Goal: Information Seeking & Learning: Learn about a topic

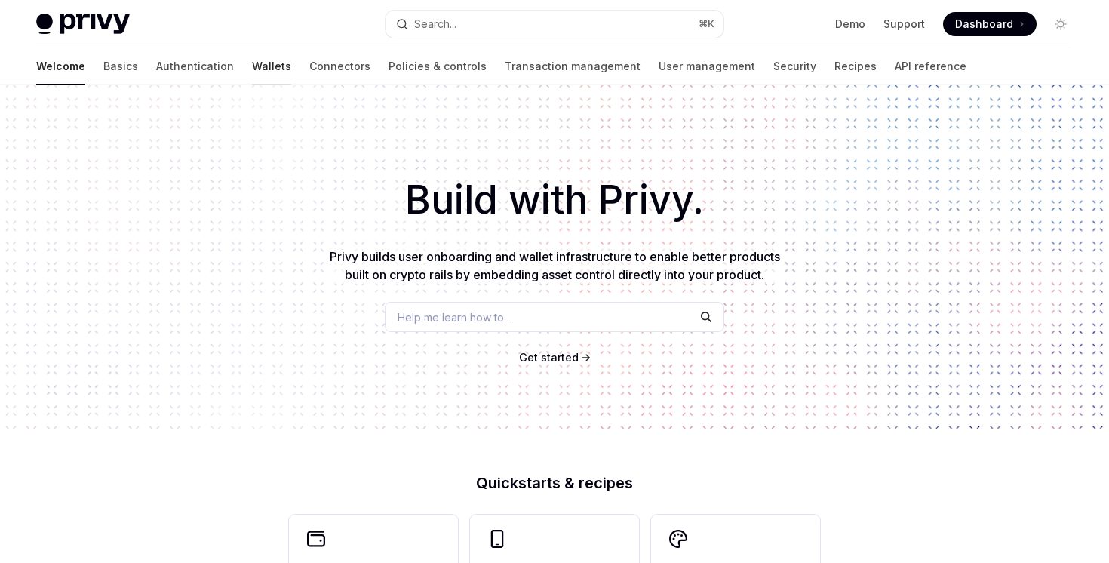
click at [252, 72] on link "Wallets" at bounding box center [271, 66] width 39 height 36
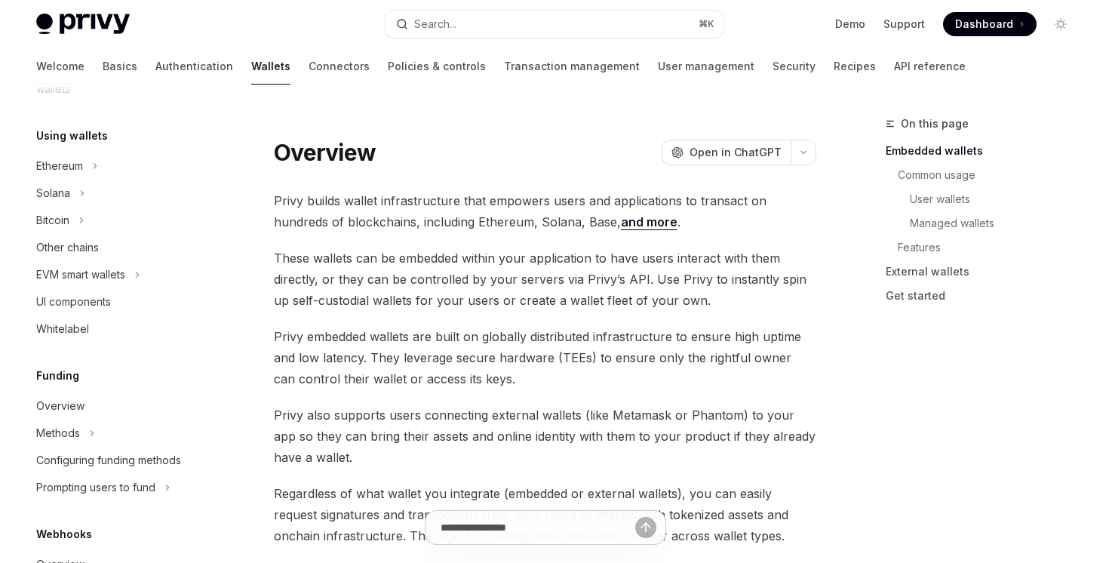
scroll to position [336, 0]
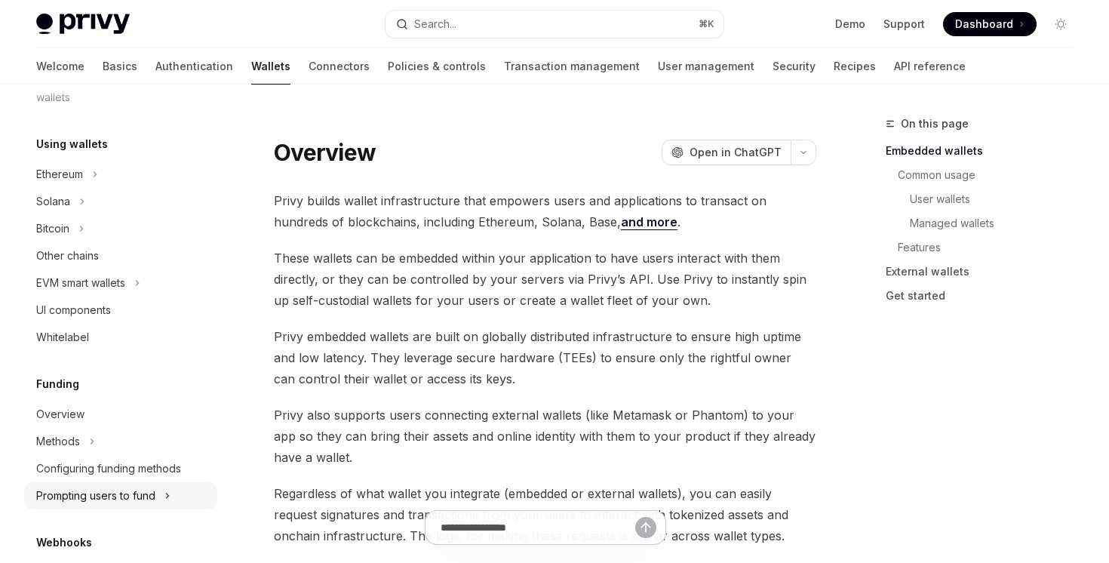
click at [115, 503] on div "Prompting users to fund" at bounding box center [95, 496] width 119 height 18
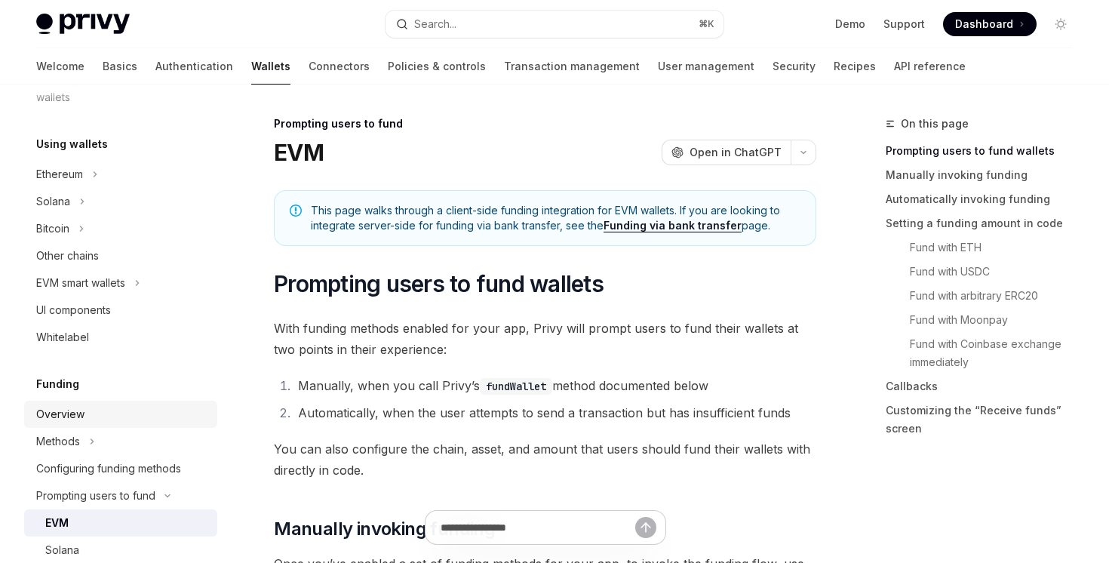
scroll to position [485, 0]
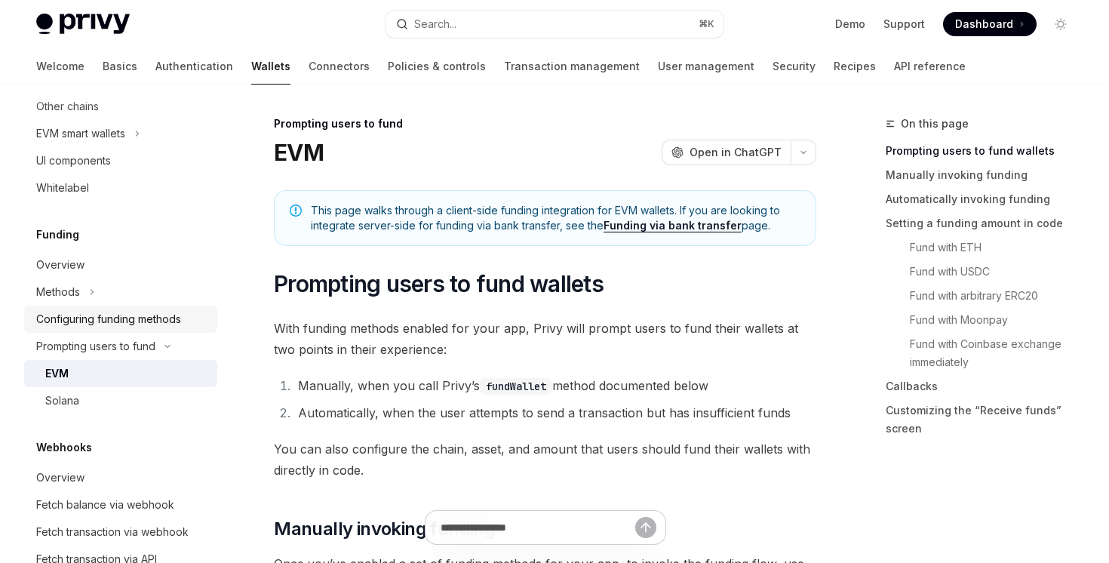
click at [136, 322] on div "Configuring funding methods" at bounding box center [108, 319] width 145 height 18
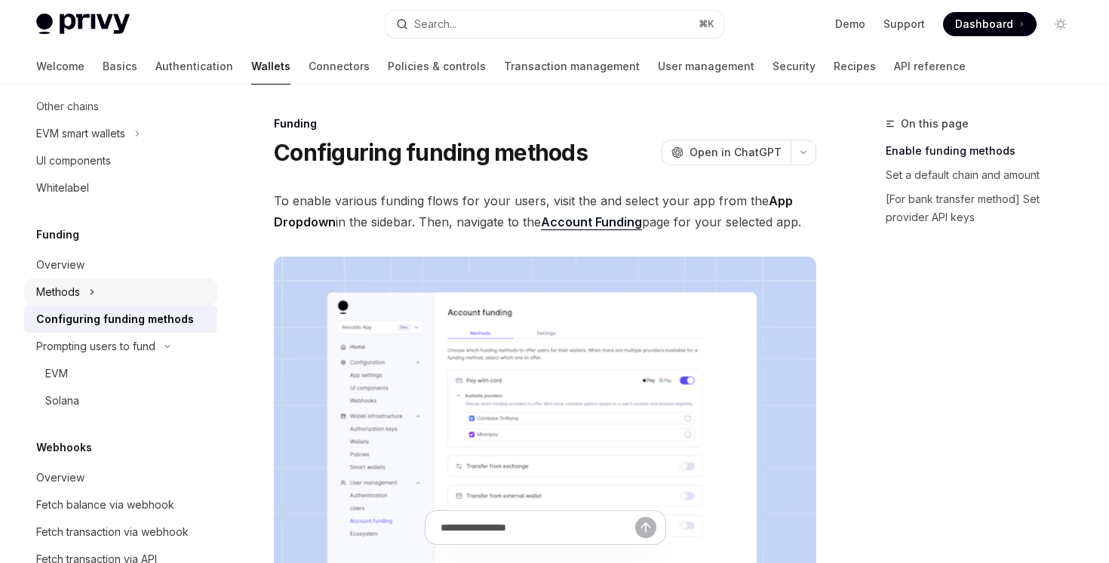
click at [109, 297] on button "Methods" at bounding box center [120, 291] width 193 height 27
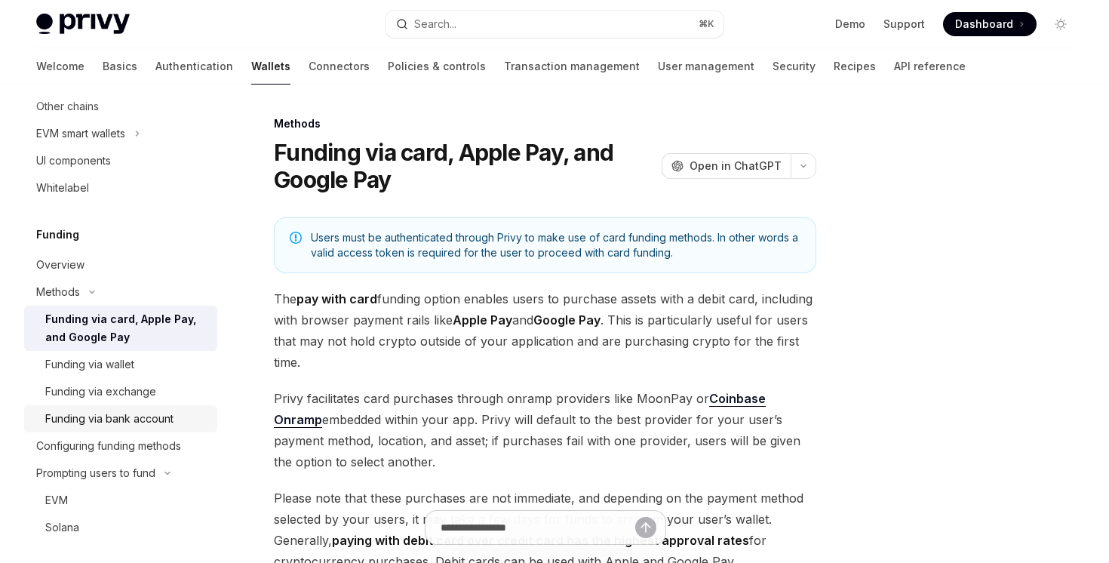
click at [174, 417] on div "Funding via bank account" at bounding box center [126, 419] width 163 height 18
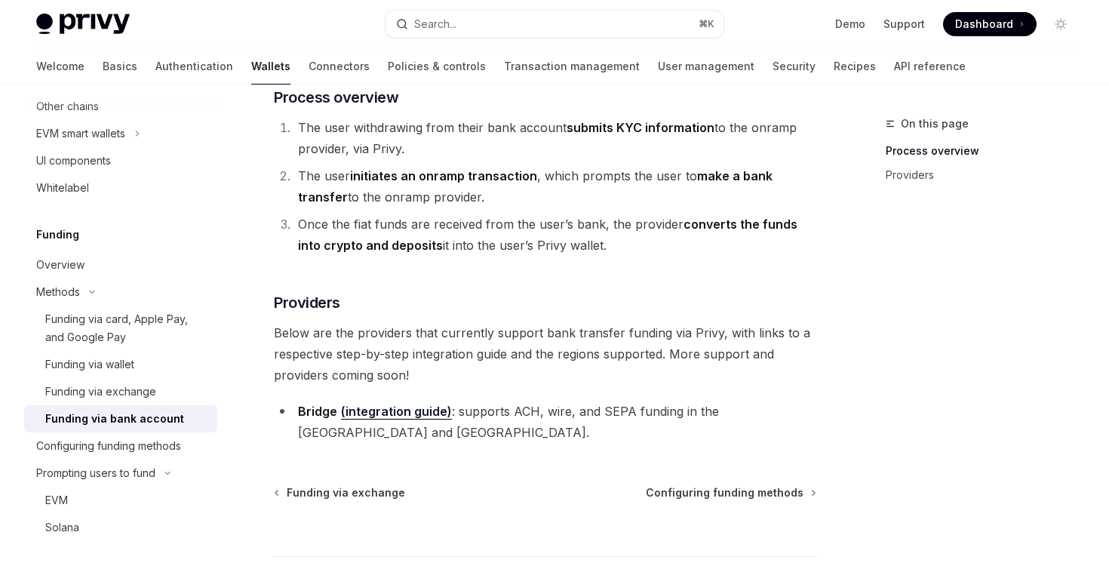
scroll to position [384, 0]
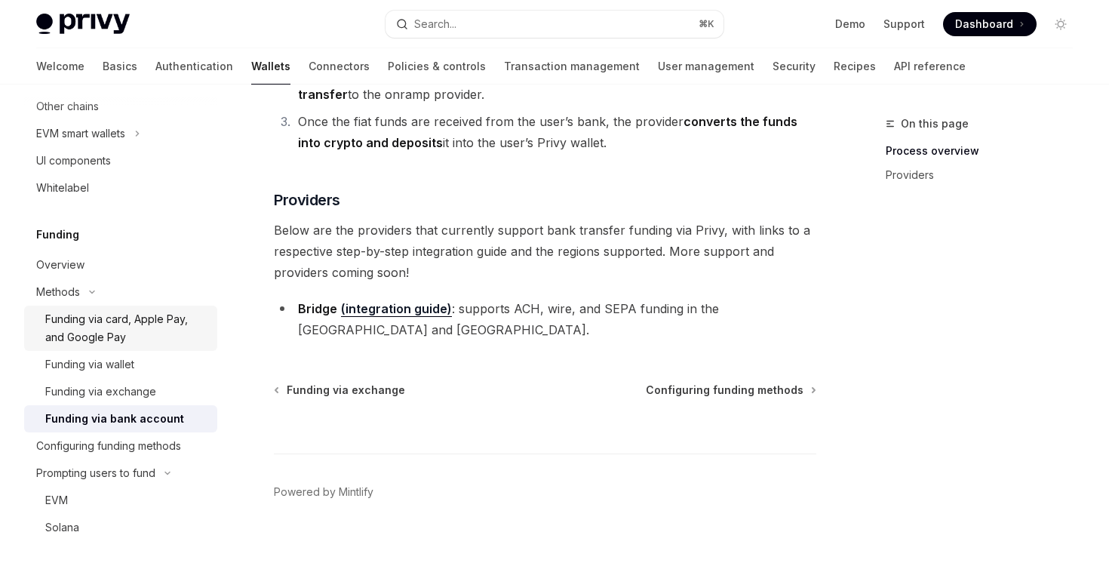
click at [127, 336] on div "Funding via card, Apple Pay, and Google Pay" at bounding box center [126, 328] width 163 height 36
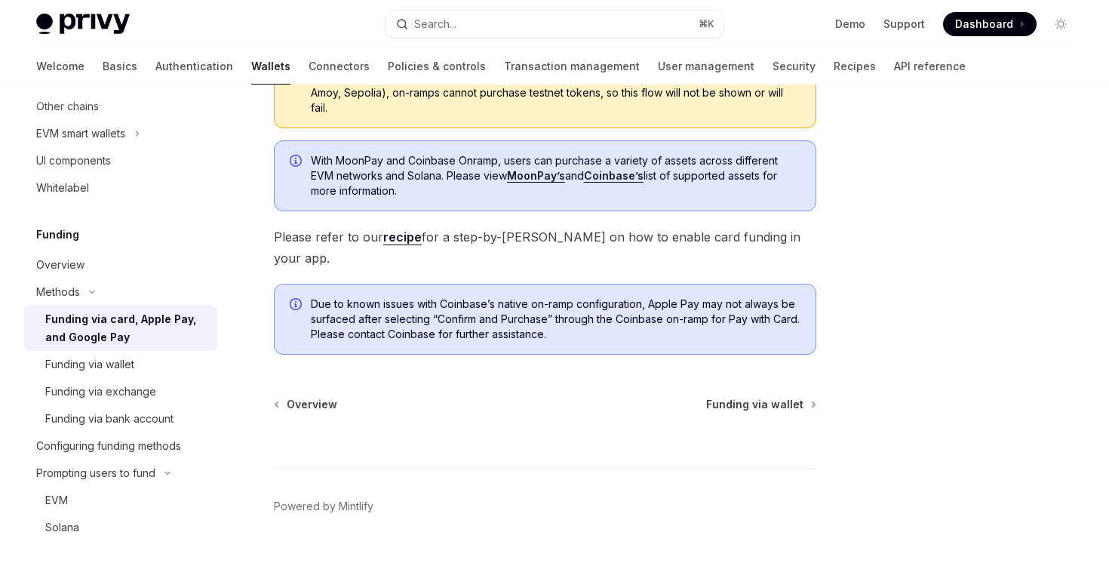
scroll to position [544, 0]
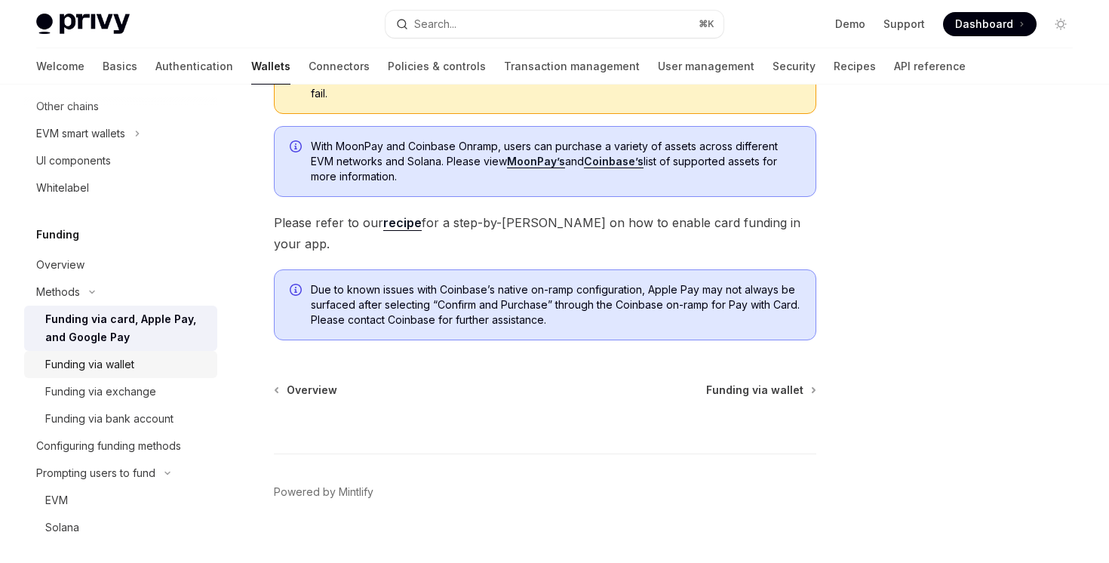
click at [186, 364] on div "Funding via wallet" at bounding box center [126, 364] width 163 height 18
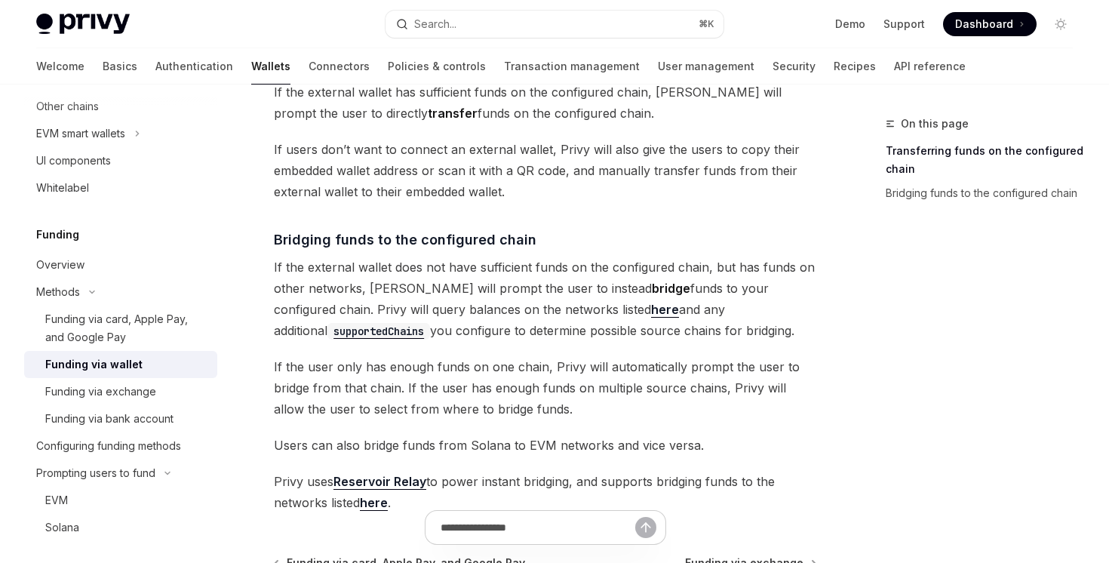
scroll to position [593, 0]
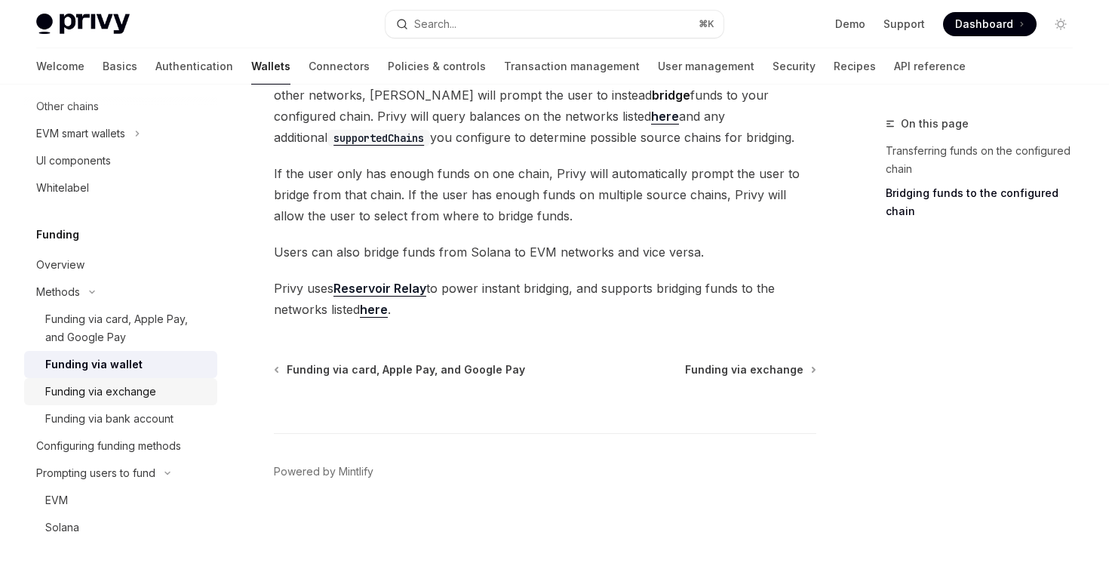
click at [187, 392] on div "Funding via exchange" at bounding box center [126, 392] width 163 height 18
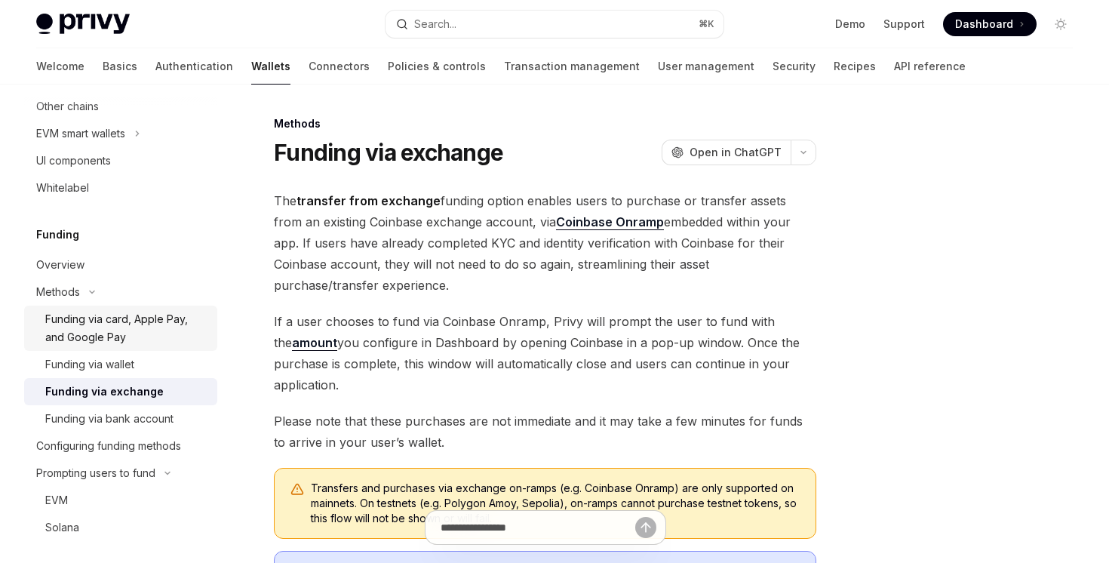
click at [118, 312] on div "Funding via card, Apple Pay, and Google Pay" at bounding box center [126, 328] width 163 height 36
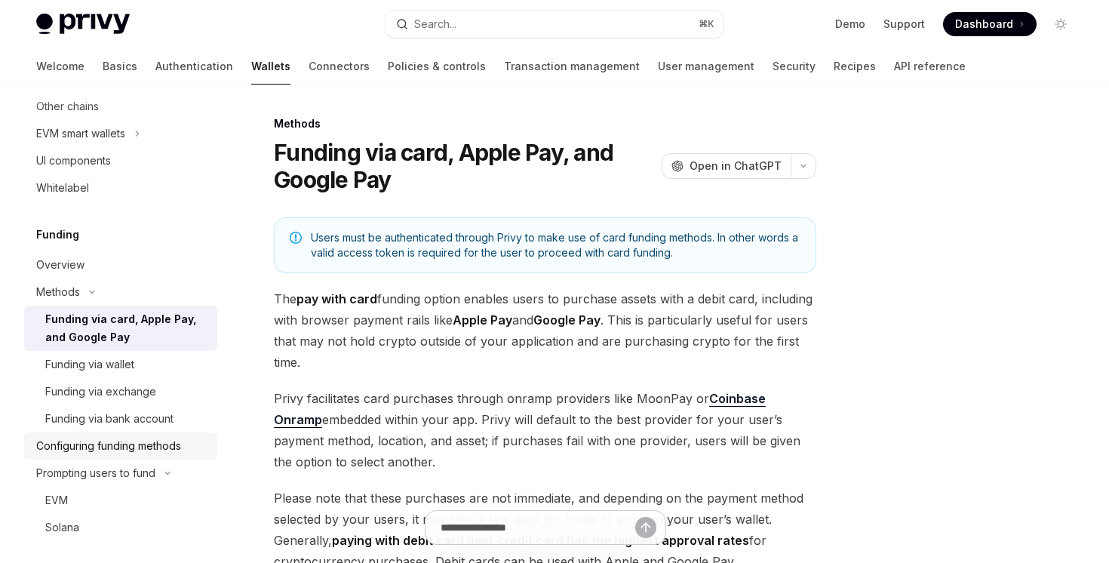
scroll to position [577, 0]
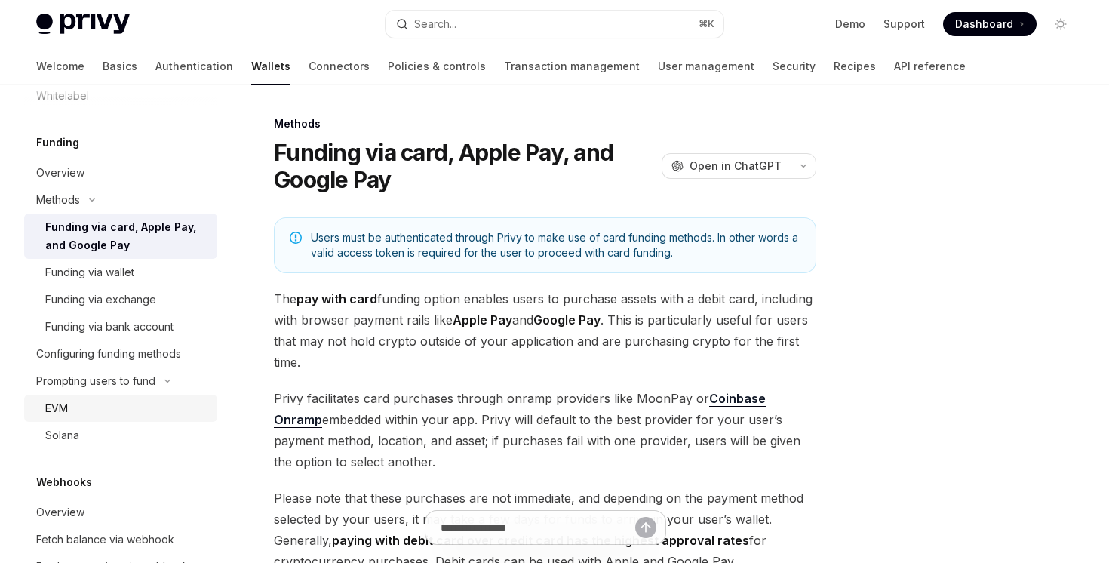
click at [155, 400] on div "EVM" at bounding box center [126, 408] width 163 height 18
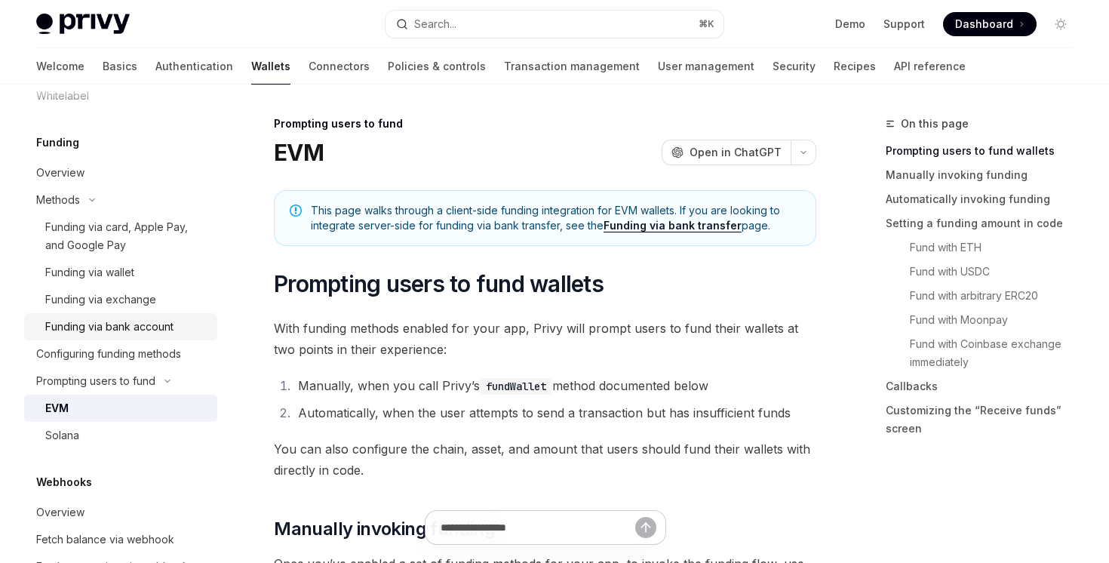
click at [158, 329] on div "Funding via bank account" at bounding box center [109, 327] width 128 height 18
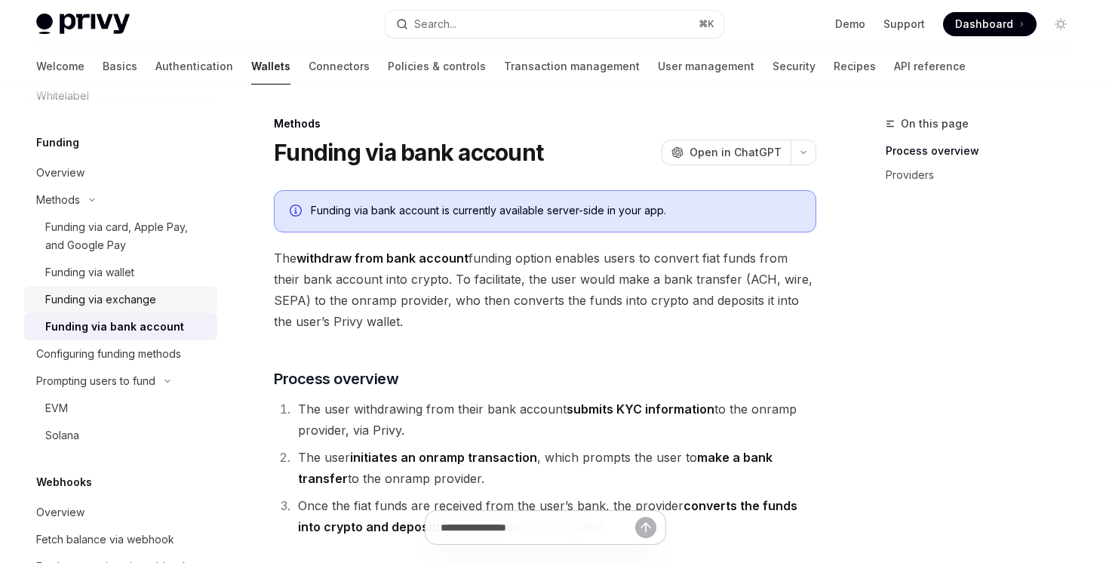
click at [163, 293] on div "Funding via exchange" at bounding box center [126, 299] width 163 height 18
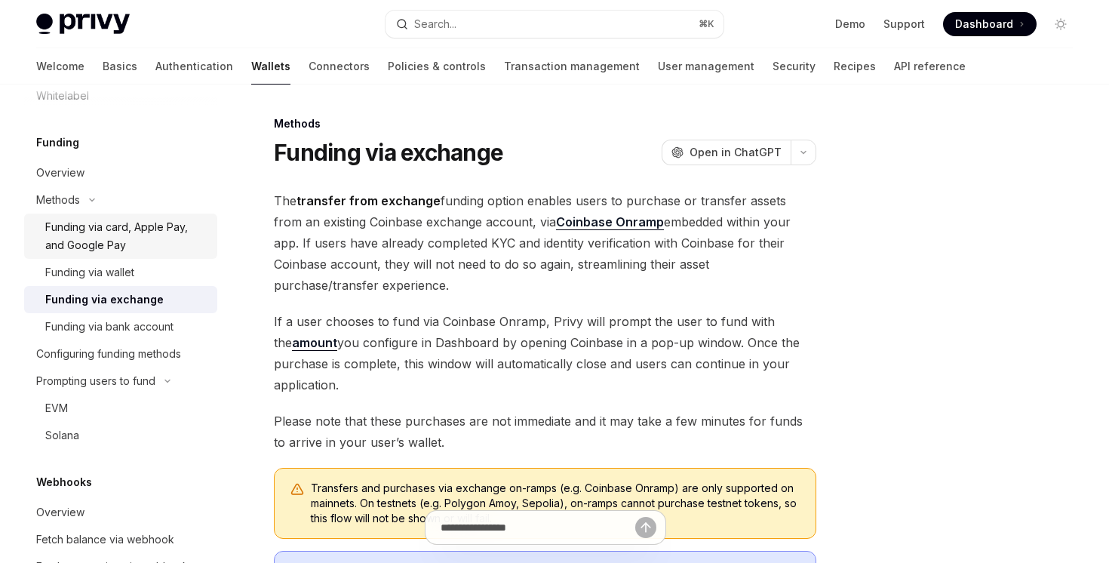
click at [164, 258] on link "Funding via card, Apple Pay, and Google Pay" at bounding box center [120, 236] width 193 height 45
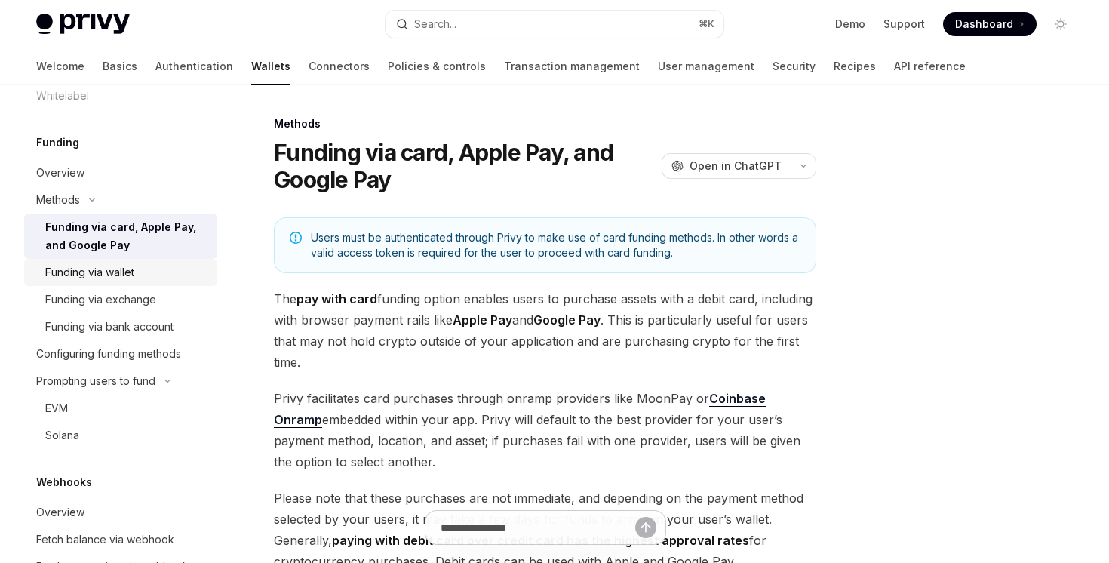
click at [161, 280] on div "Funding via wallet" at bounding box center [126, 272] width 163 height 18
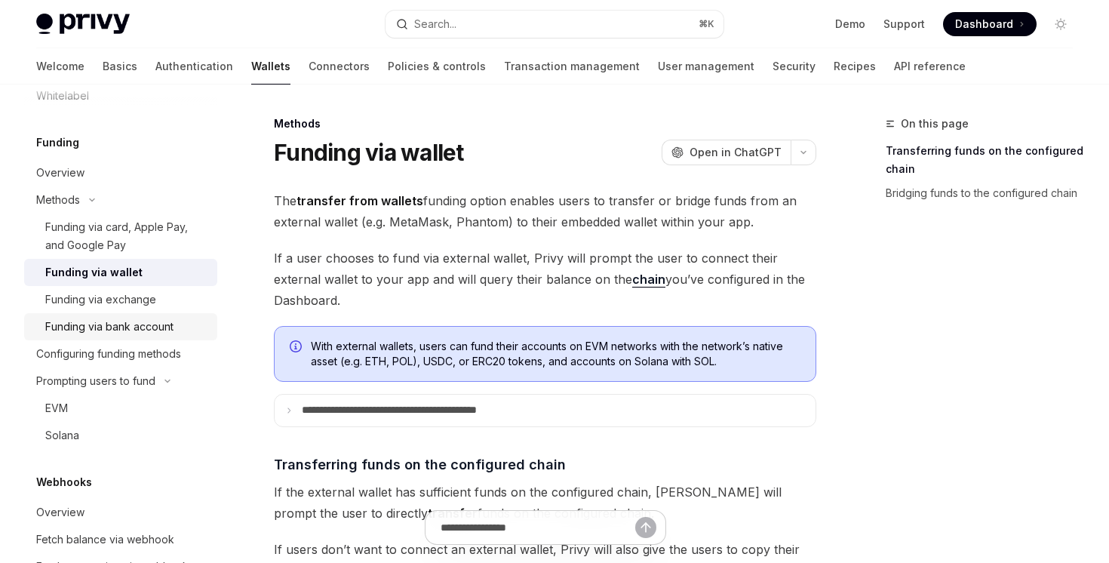
click at [131, 318] on div "Funding via bank account" at bounding box center [109, 327] width 128 height 18
type textarea "*"
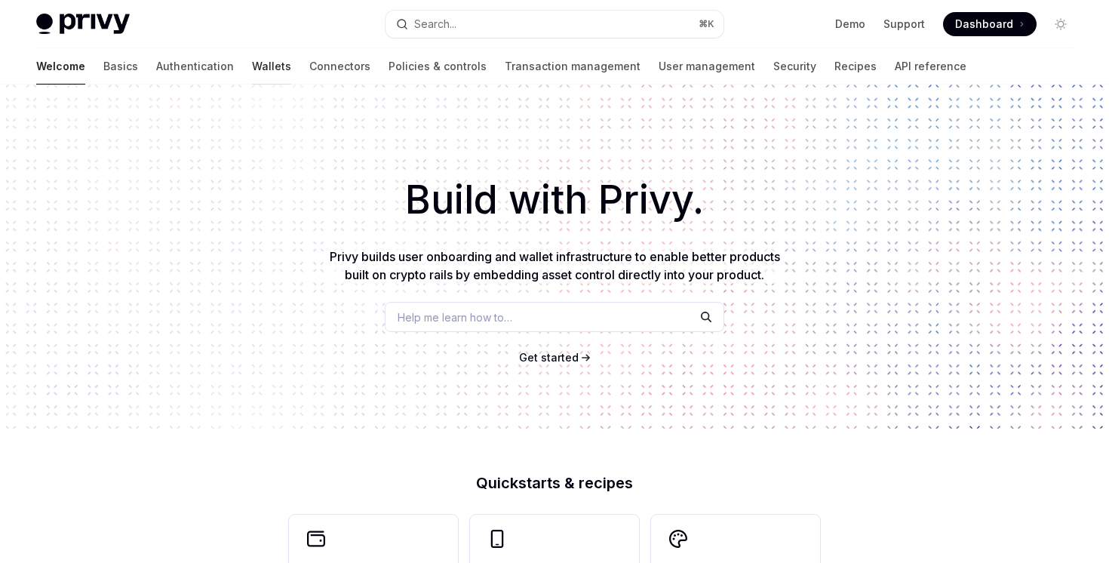
click at [252, 60] on link "Wallets" at bounding box center [271, 66] width 39 height 36
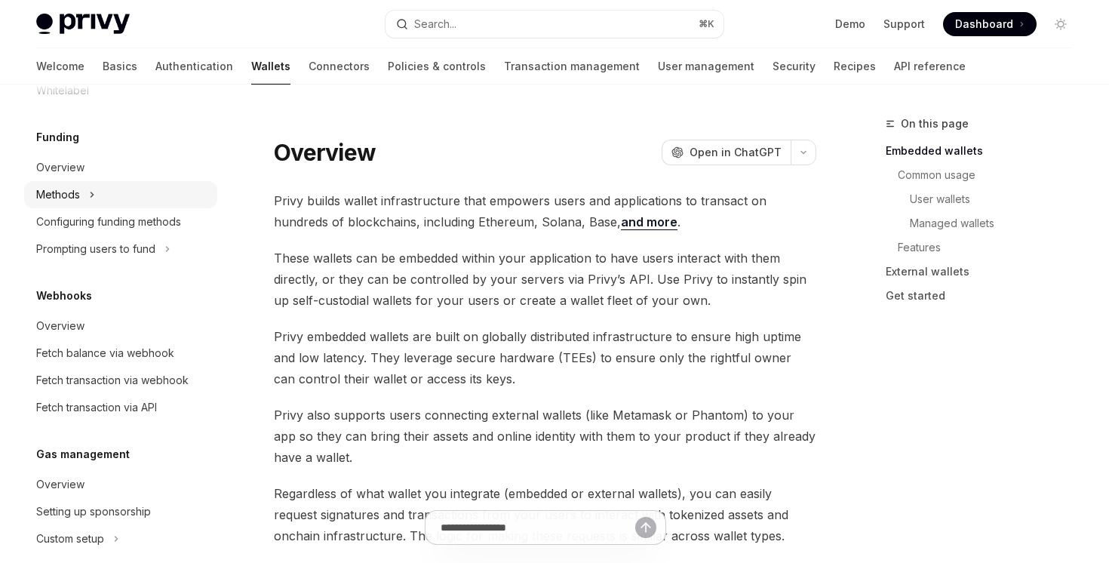
scroll to position [553, 0]
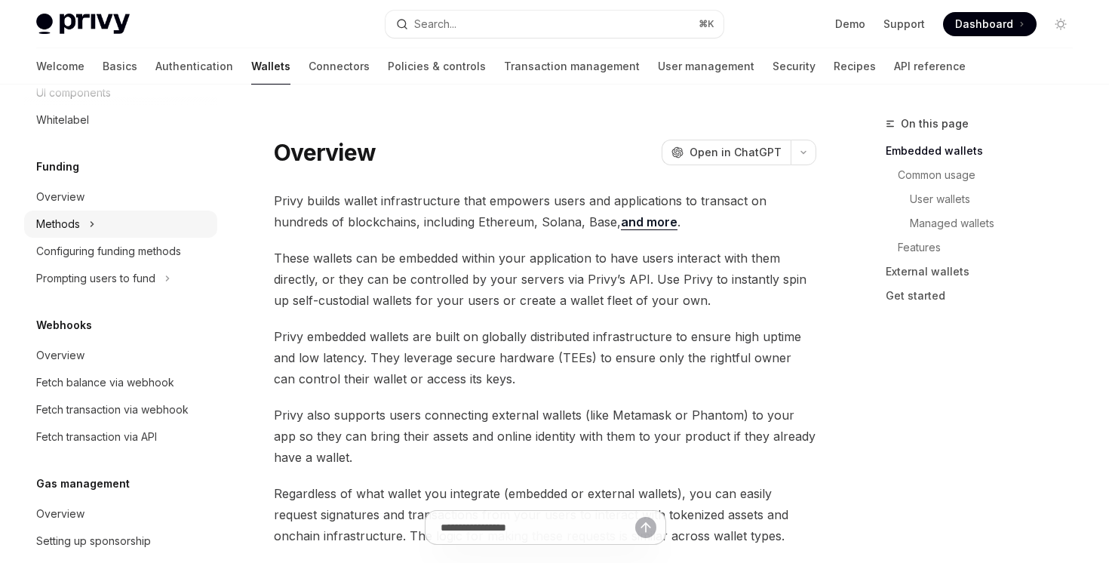
click at [147, 231] on button "Methods" at bounding box center [120, 224] width 193 height 27
type textarea "*"
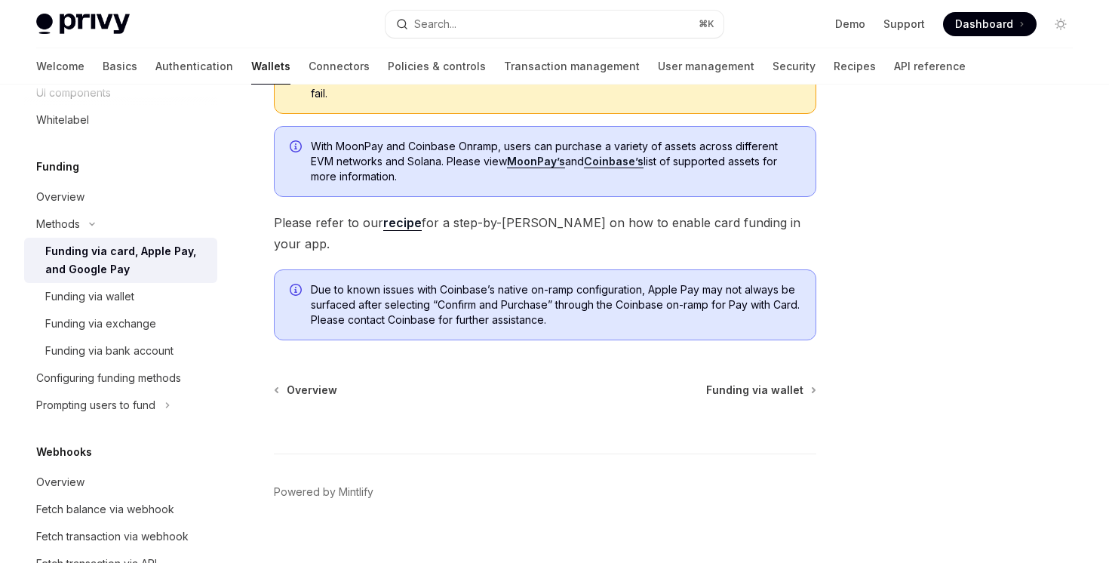
scroll to position [346, 0]
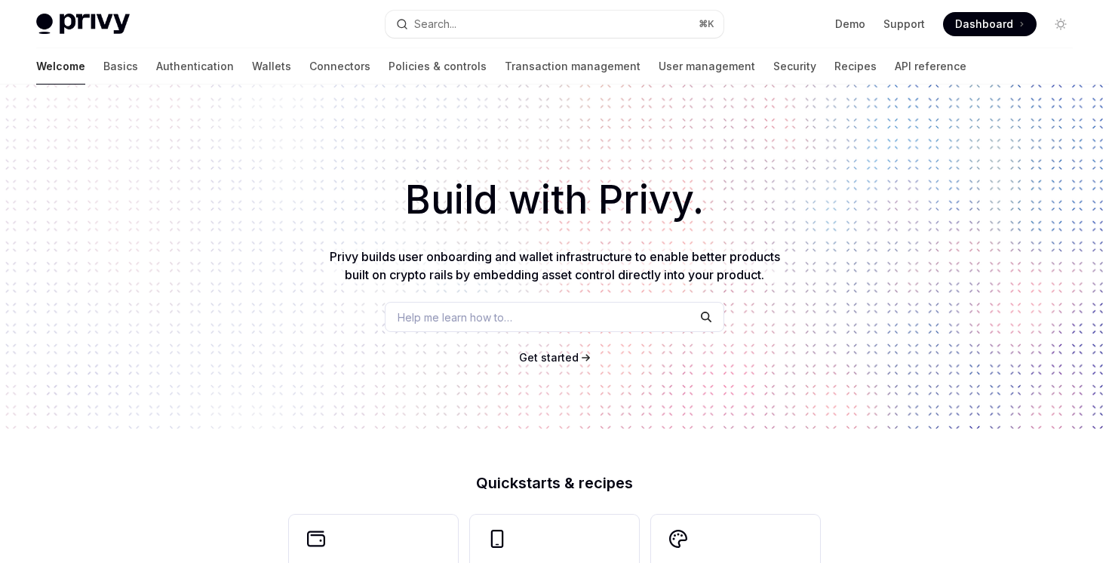
click at [220, 65] on div "Welcome Basics Authentication Wallets Connectors Policies & controls Transactio…" at bounding box center [501, 66] width 930 height 36
click at [156, 56] on link "Authentication" at bounding box center [195, 66] width 78 height 36
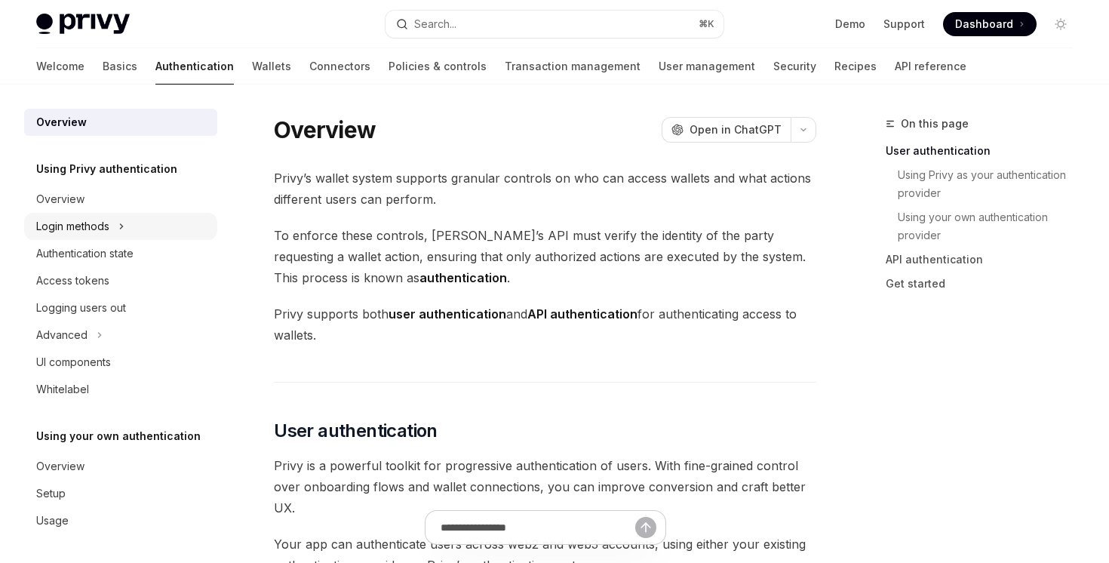
click at [146, 215] on button "Login methods" at bounding box center [120, 226] width 193 height 27
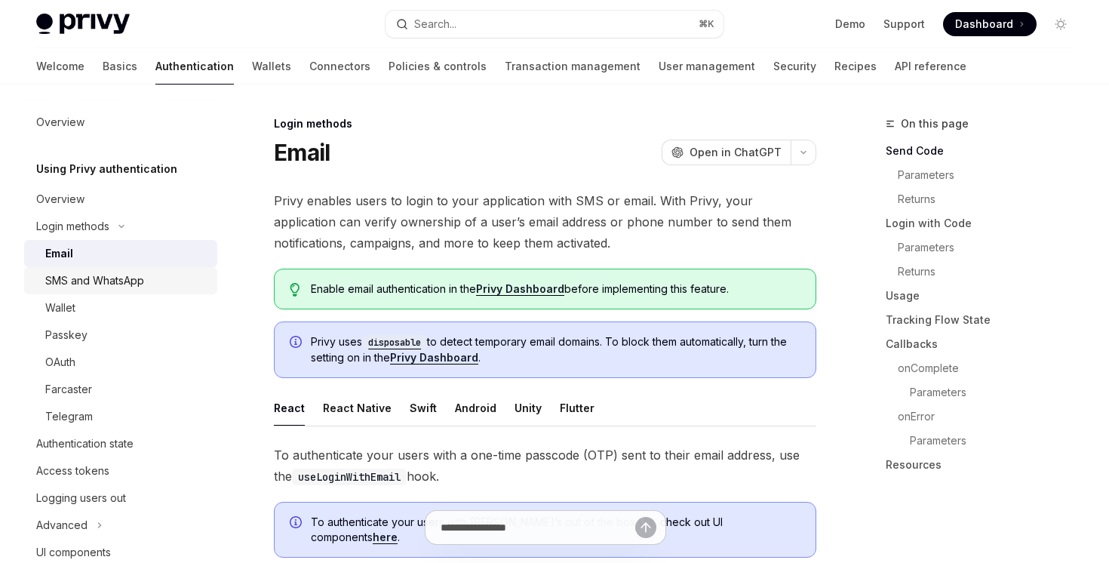
click at [138, 282] on div "SMS and WhatsApp" at bounding box center [94, 281] width 99 height 18
type textarea "*"
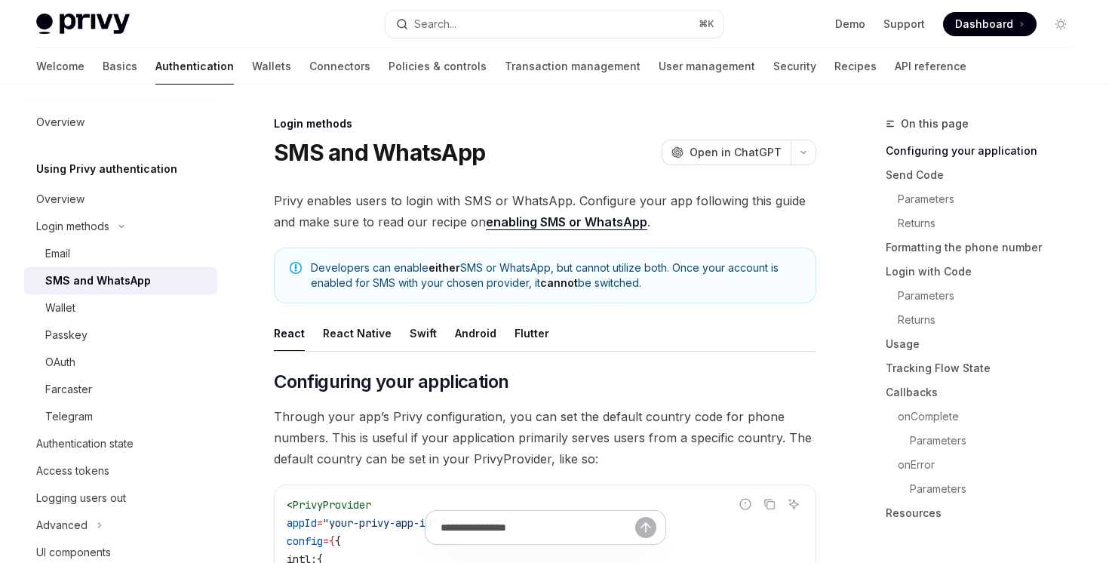
click at [384, 269] on span "Developers can enable either SMS or WhatsApp, but cannot utilize both. Once you…" at bounding box center [556, 275] width 490 height 30
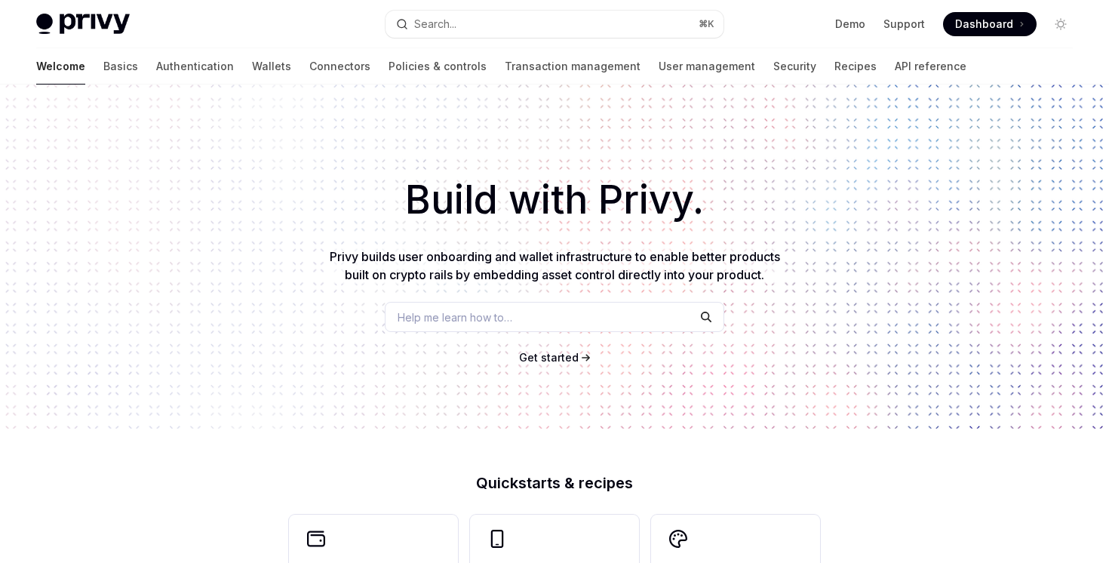
click at [32, 66] on div "Welcome Basics Authentication Wallets Connectors Policies & controls Transactio…" at bounding box center [554, 66] width 1109 height 36
click at [34, 72] on div "Welcome Basics Authentication Wallets Connectors Policies & controls Transactio…" at bounding box center [554, 66] width 1109 height 36
click at [103, 66] on link "Basics" at bounding box center [120, 66] width 35 height 36
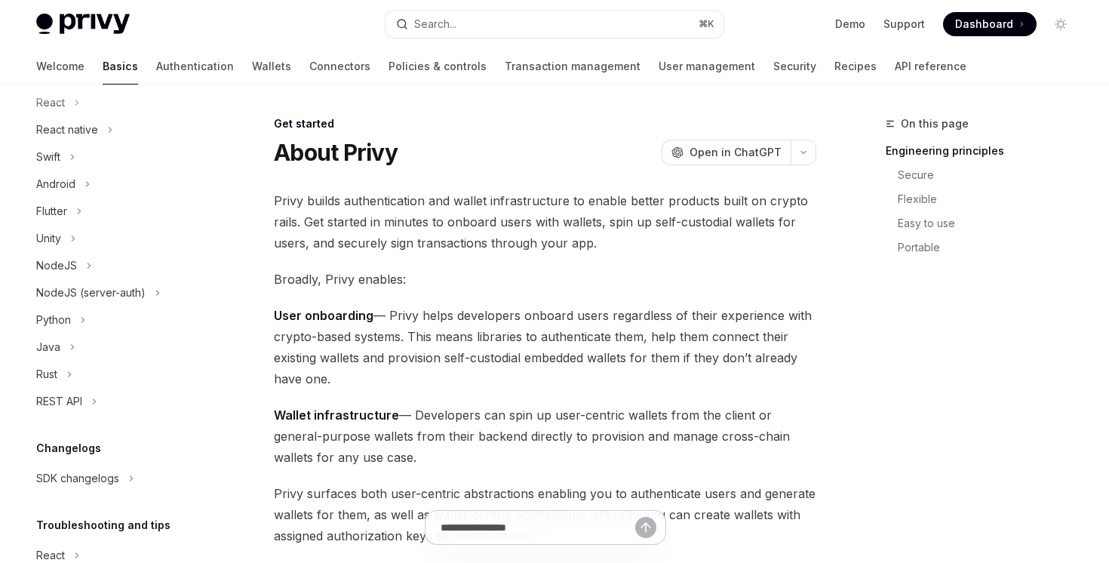
scroll to position [117, 0]
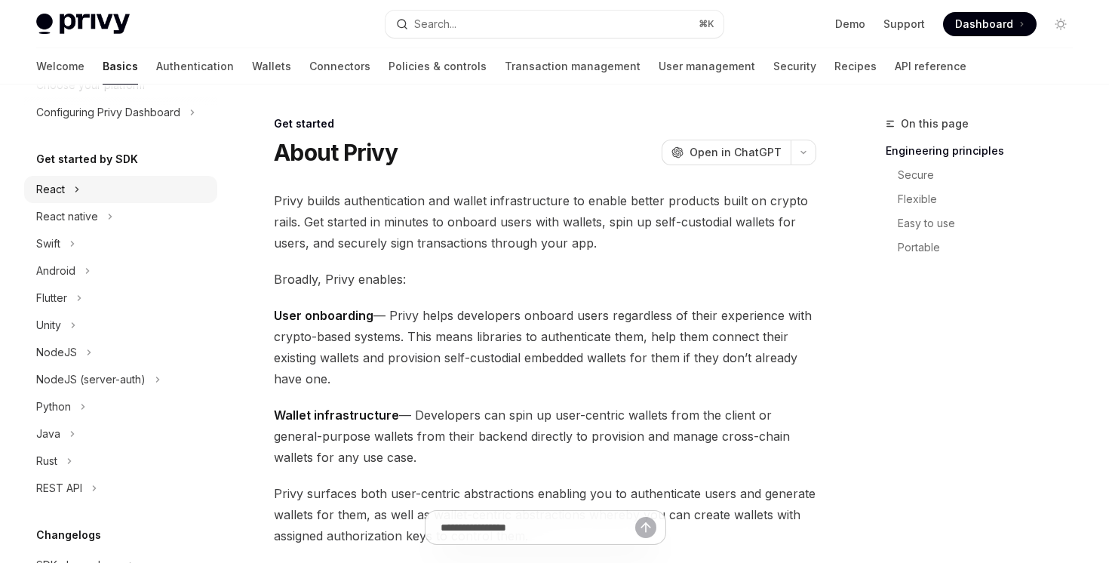
click at [87, 192] on button "React" at bounding box center [120, 189] width 193 height 27
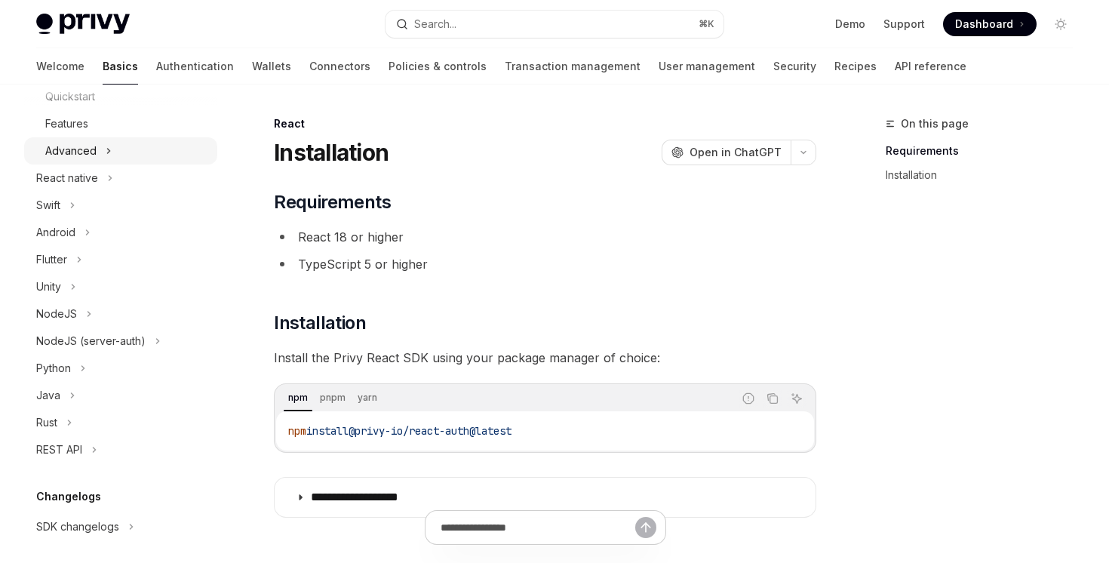
scroll to position [430, 0]
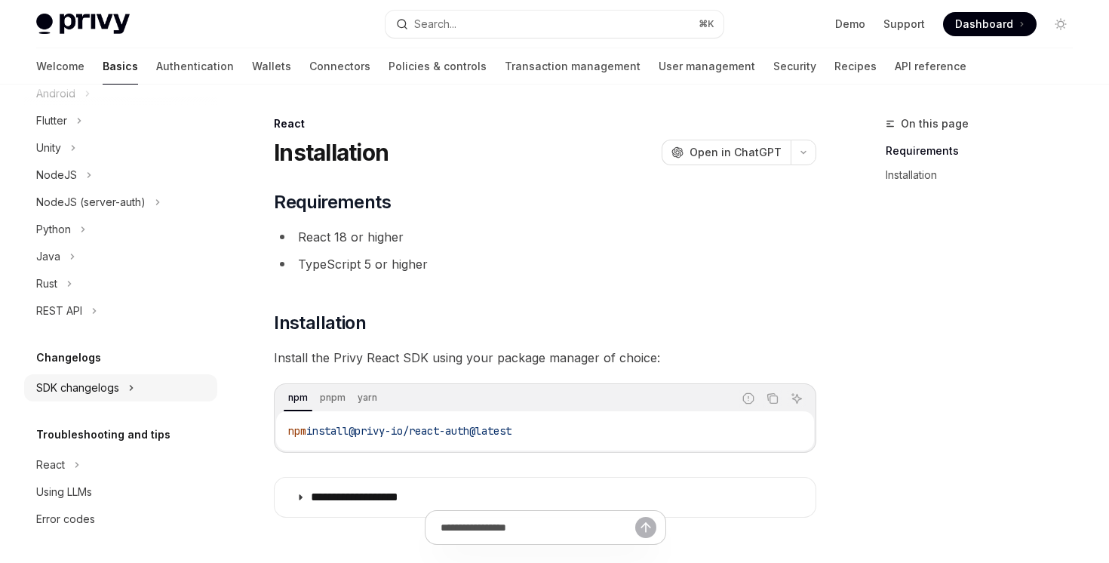
click at [95, 381] on div "SDK changelogs" at bounding box center [77, 388] width 83 height 18
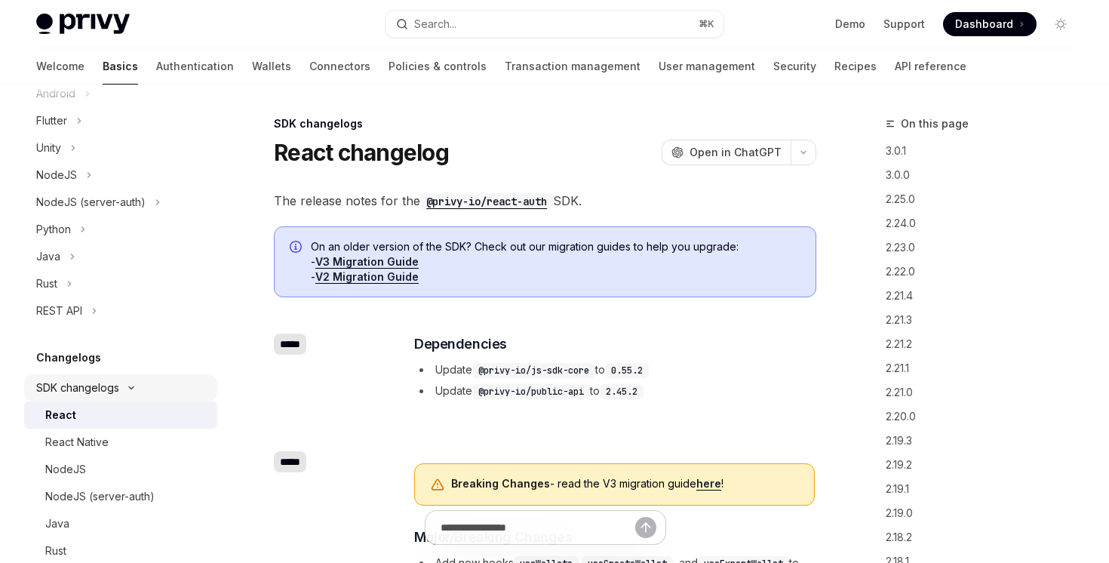
type textarea "*"
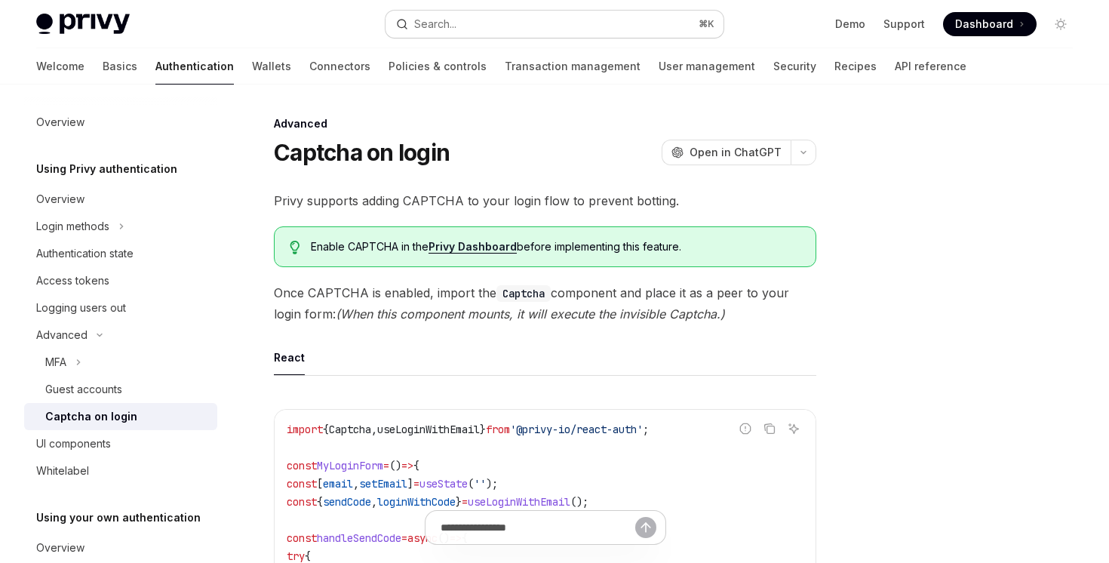
click at [489, 20] on button "Search... ⌘ K" at bounding box center [554, 24] width 337 height 27
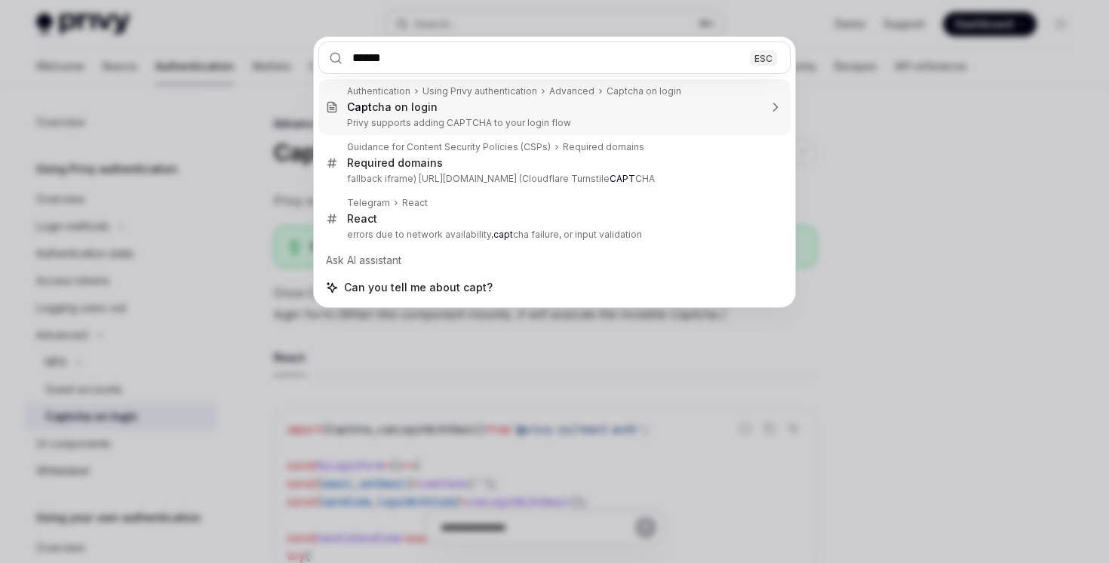
type input "*******"
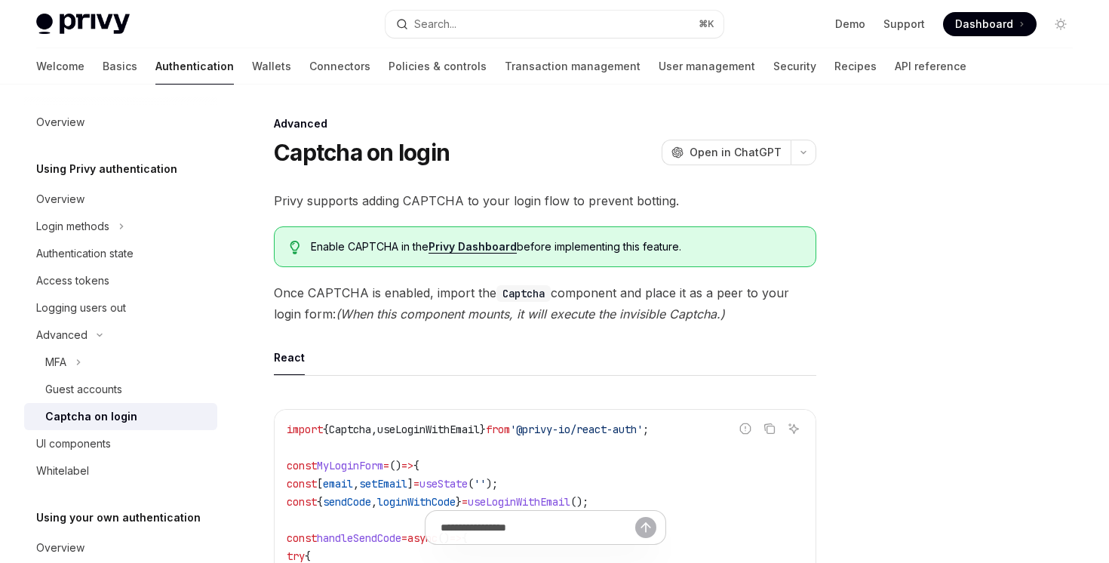
click at [482, 249] on link "Privy Dashboard" at bounding box center [473, 247] width 88 height 14
click at [526, 28] on button "Search... ⌘ K" at bounding box center [554, 24] width 337 height 27
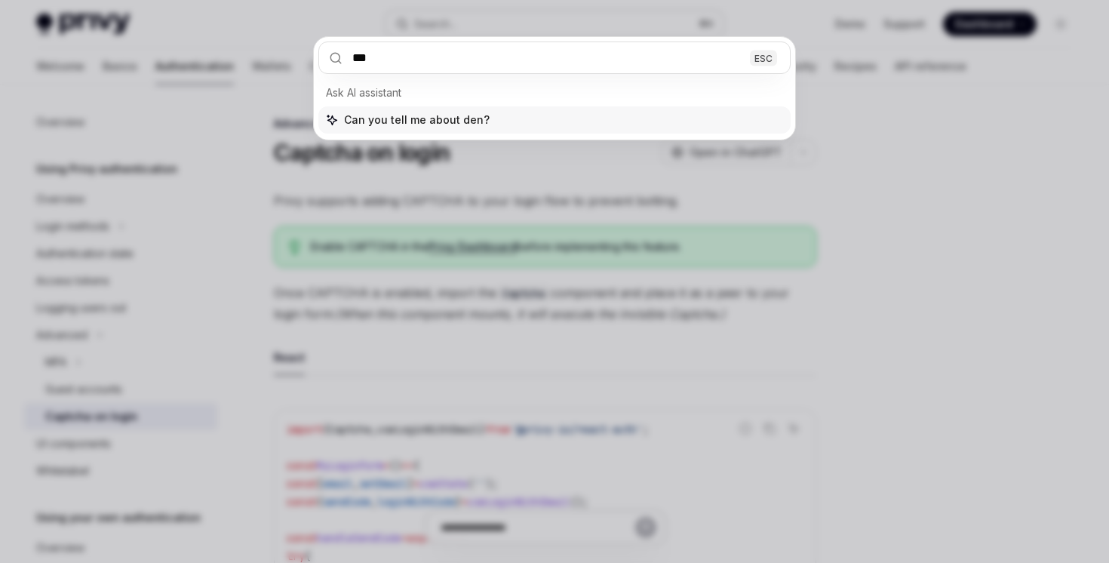
type input "****"
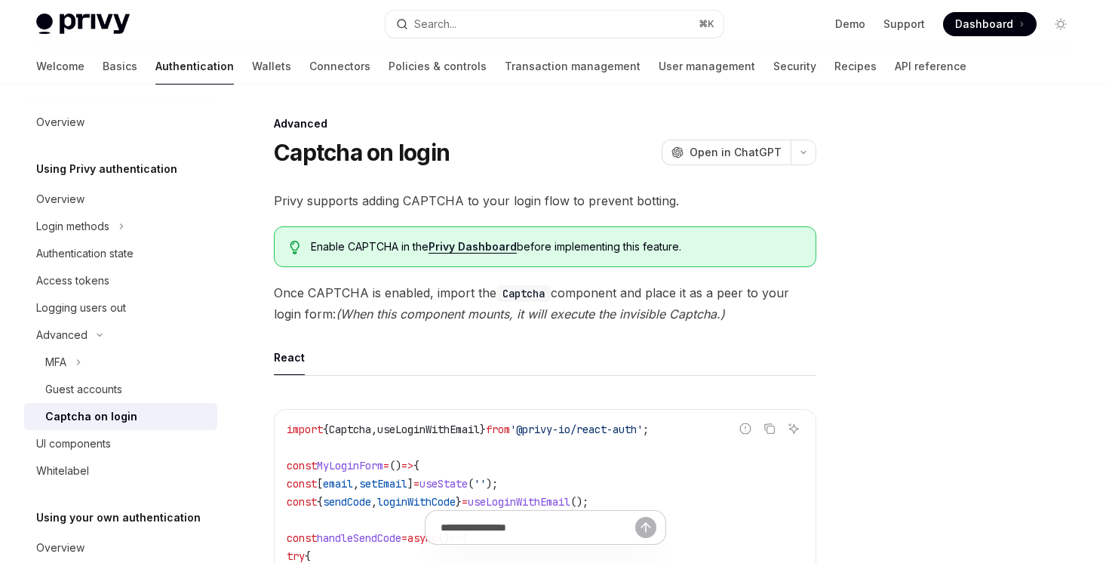
type textarea "*"
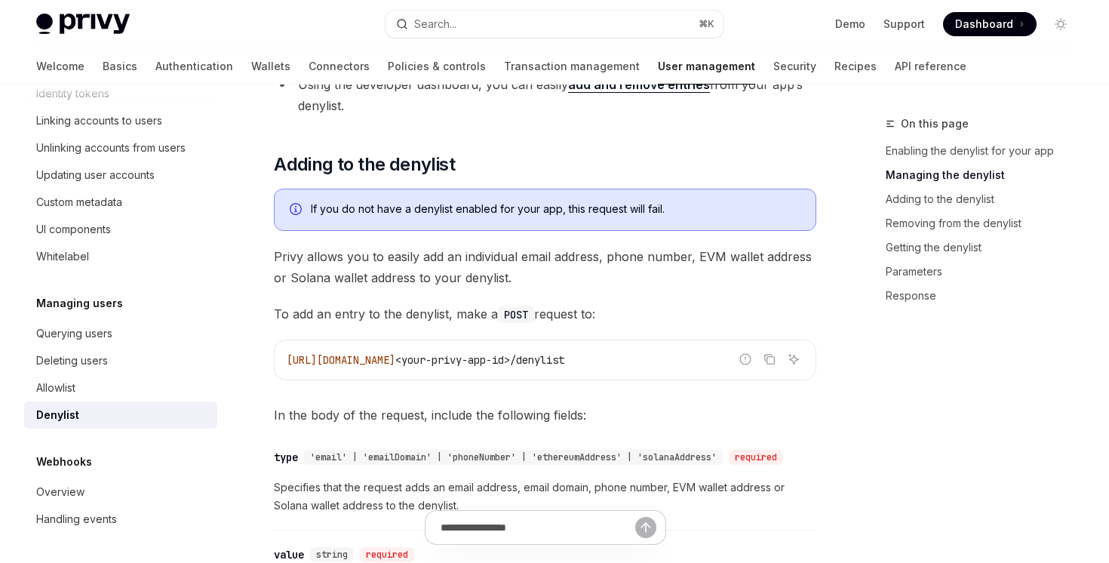
scroll to position [870, 0]
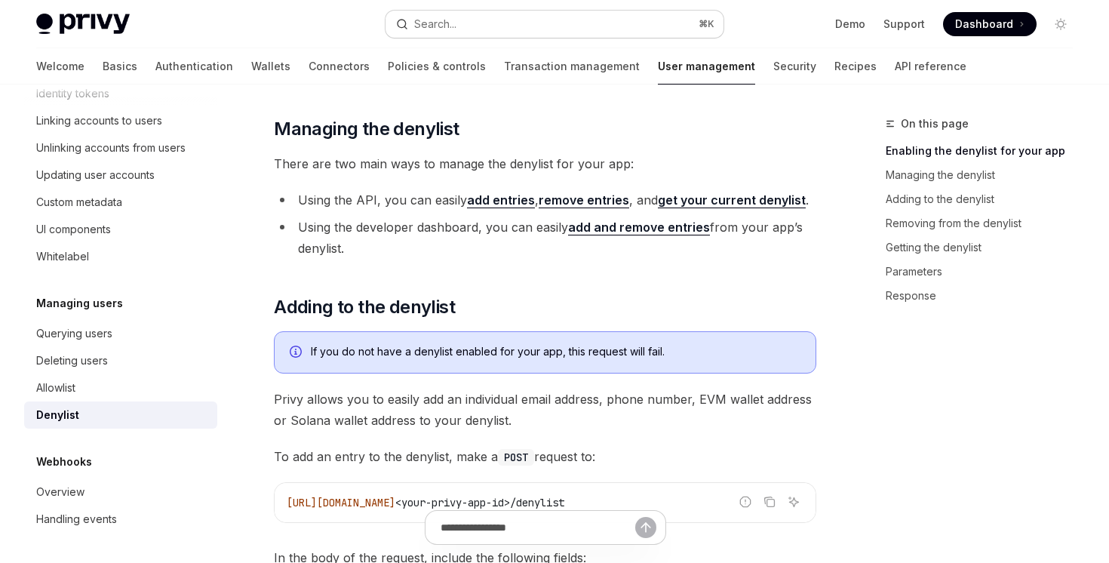
click at [556, 25] on button "Search... ⌘ K" at bounding box center [554, 24] width 337 height 27
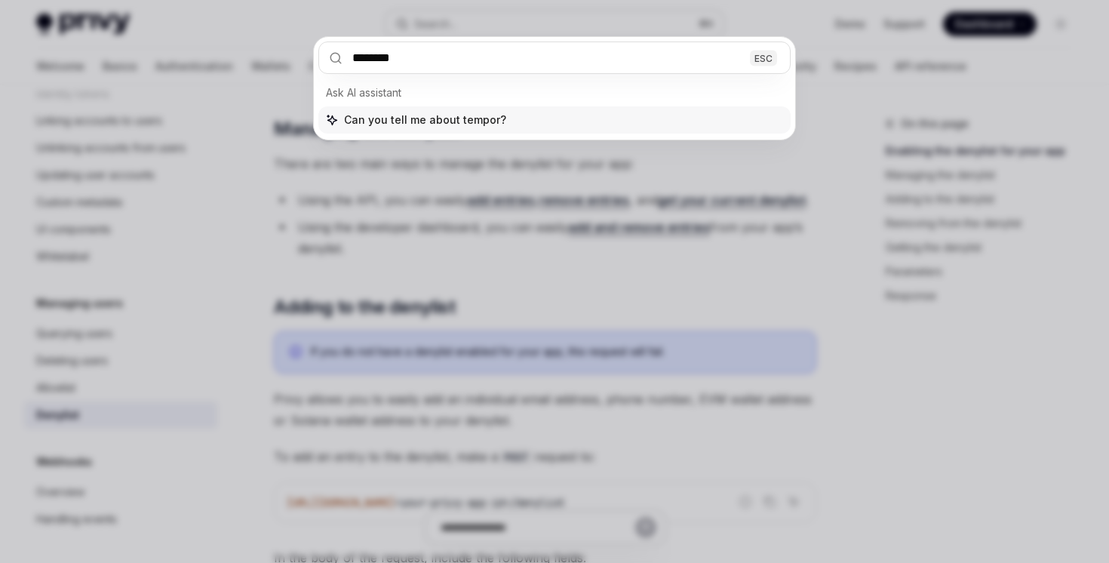
type input "*********"
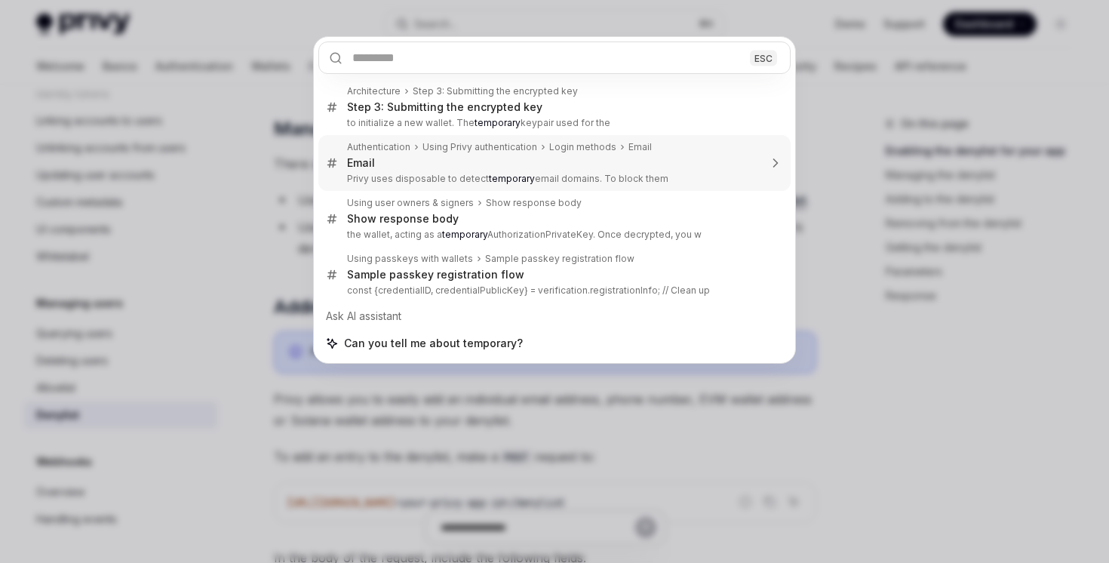
type textarea "*"
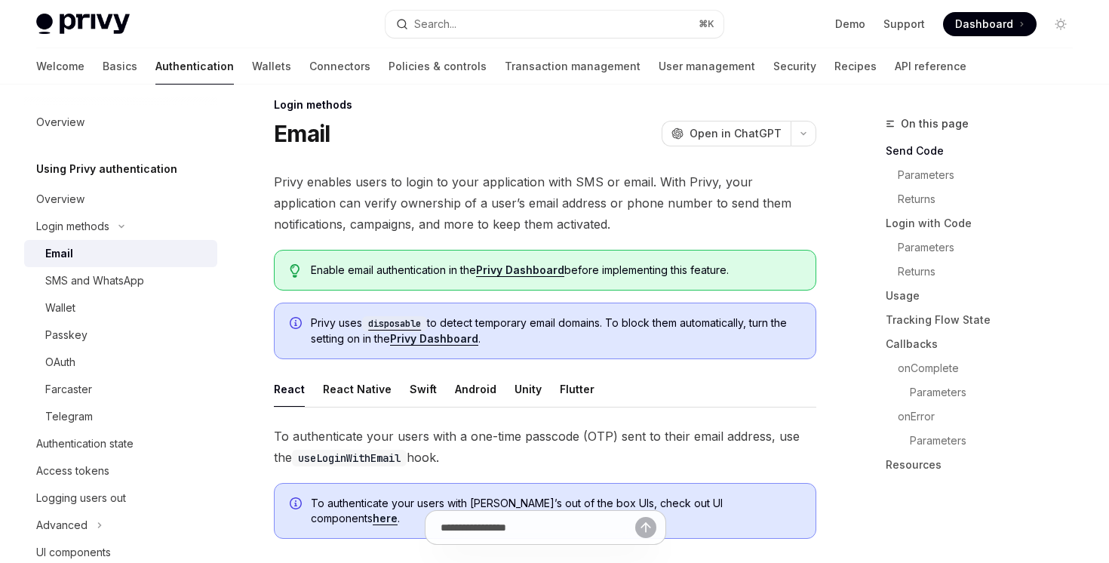
scroll to position [30, 0]
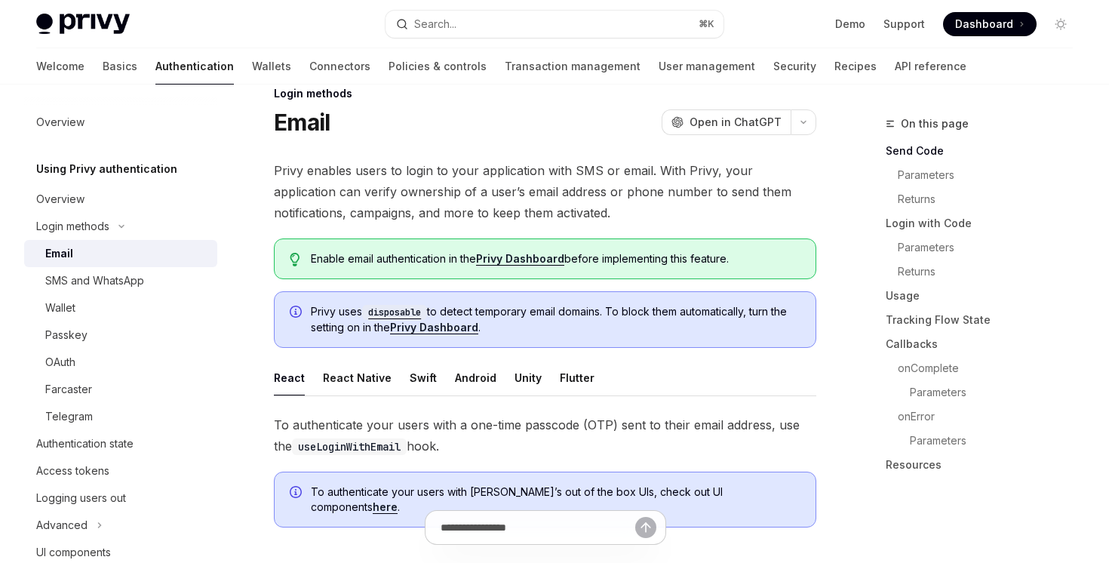
click at [436, 327] on link "Privy Dashboard" at bounding box center [434, 328] width 88 height 14
